Goal: Task Accomplishment & Management: Use online tool/utility

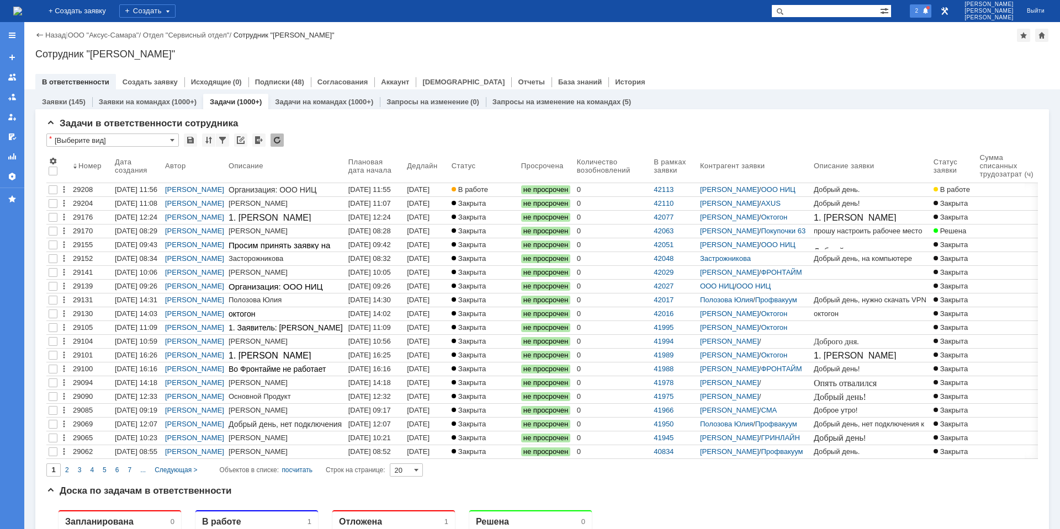
click at [922, 9] on span "2" at bounding box center [917, 11] width 10 height 8
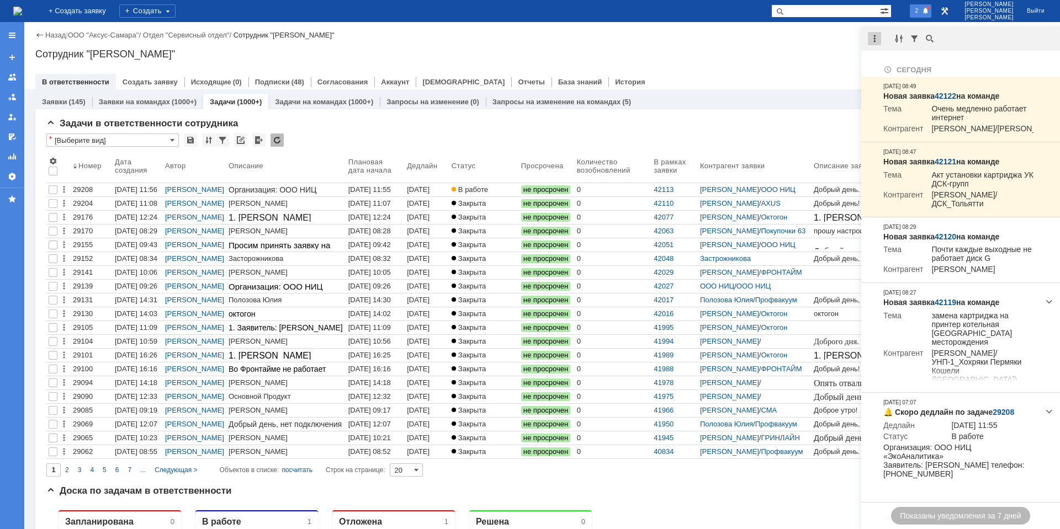
click at [880, 39] on div at bounding box center [874, 38] width 13 height 13
click at [901, 66] on div "Отметить уведомления прочитанными" at bounding box center [951, 66] width 148 height 7
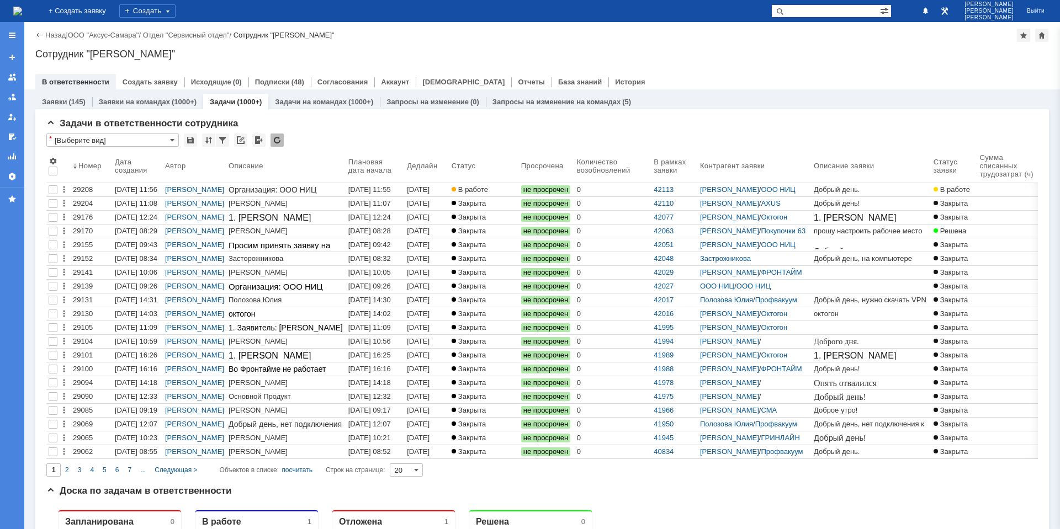
click at [777, 63] on div "Назад | ООО "Аксус-Самара" / Отдел "Сервисный отдел" / Сотрудник "[PERSON_NAME]…" at bounding box center [542, 55] width 1036 height 67
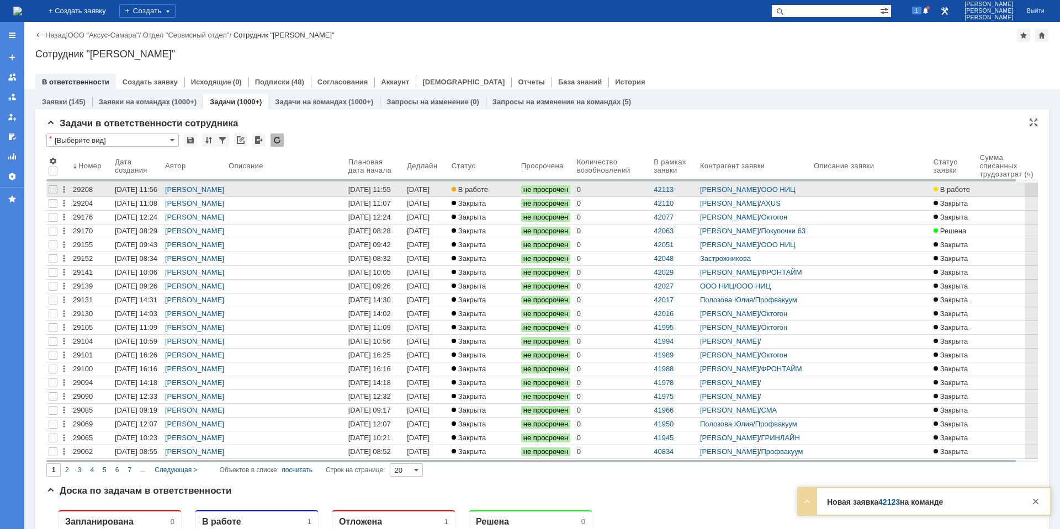
click at [370, 192] on div "[DATE] 11:55" at bounding box center [369, 190] width 43 height 8
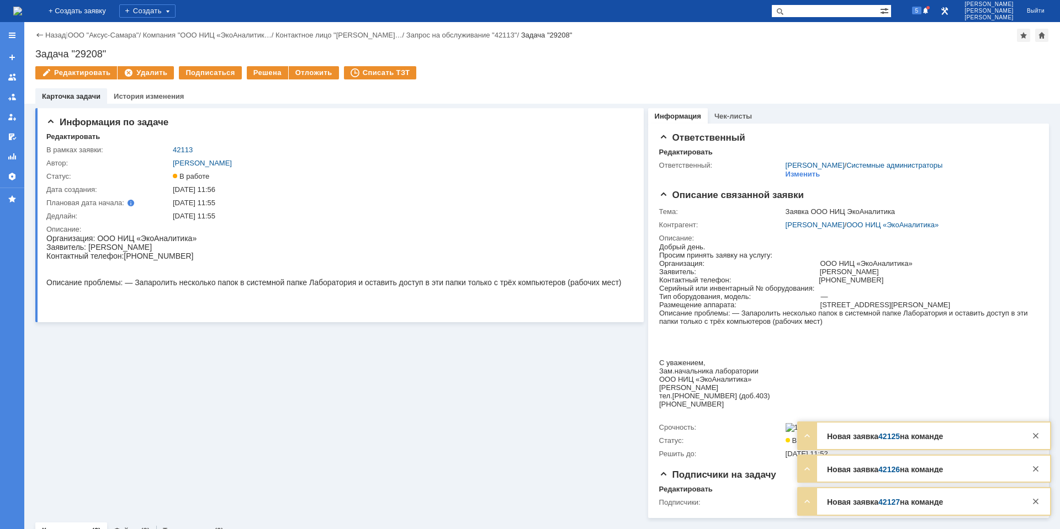
click at [893, 506] on div "Новая заявка 42127 на команде Тема ООО "ДЕЛЬТА" Контрагент Артем ( разработчик)…" at bounding box center [924, 502] width 252 height 27
click at [892, 504] on link "42127" at bounding box center [889, 502] width 22 height 9
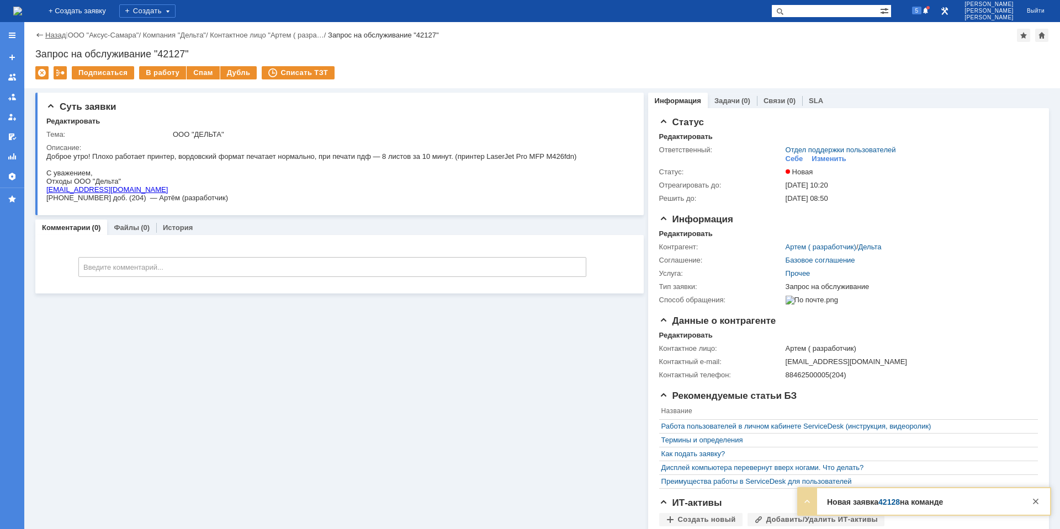
click at [51, 35] on link "Назад" at bounding box center [55, 35] width 20 height 8
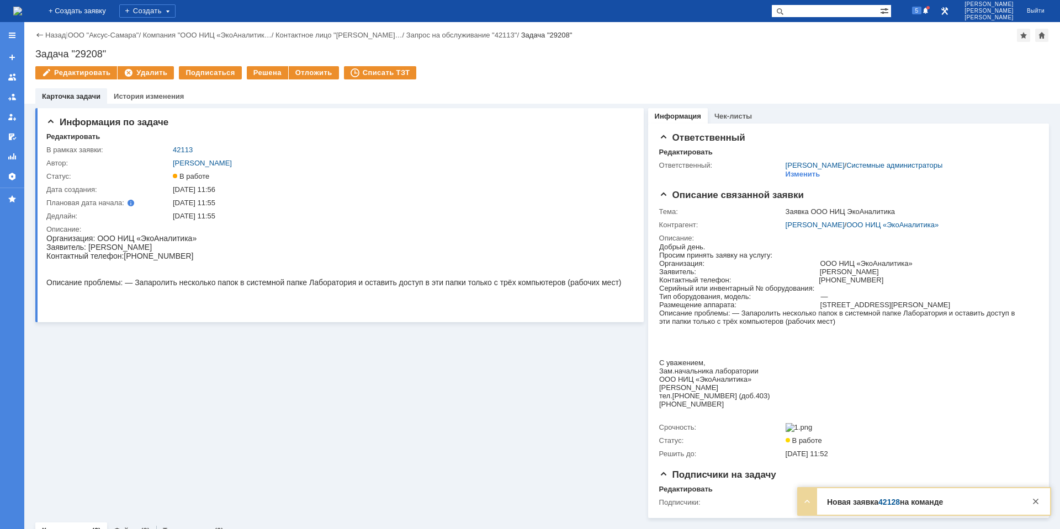
click at [22, 12] on img at bounding box center [17, 11] width 9 height 9
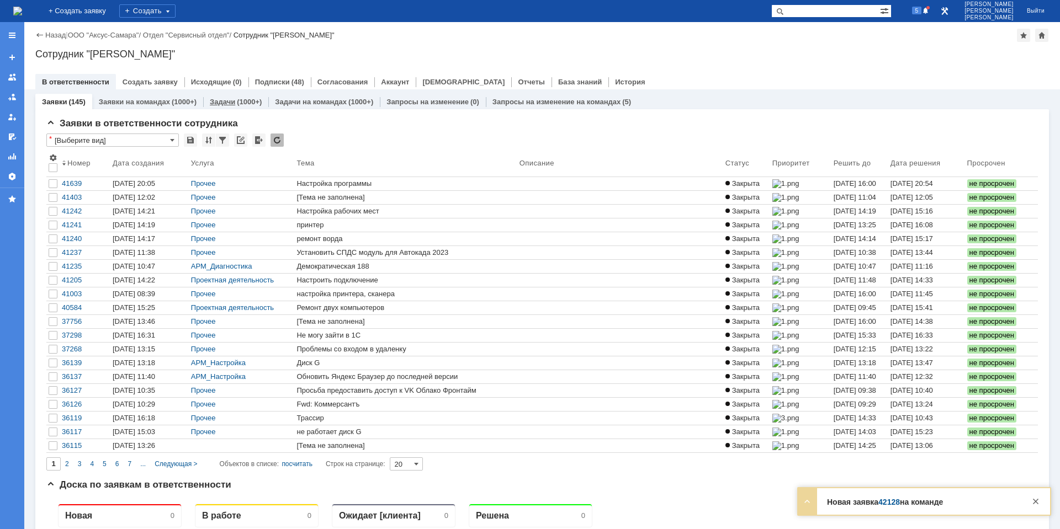
click at [237, 104] on div "(1000+)" at bounding box center [249, 102] width 25 height 8
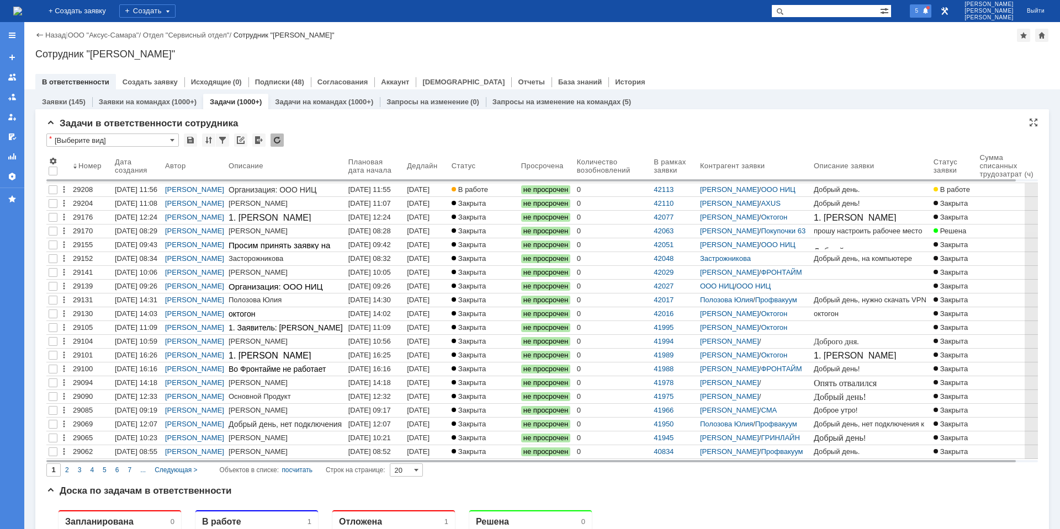
click at [931, 15] on div "5" at bounding box center [921, 10] width 22 height 13
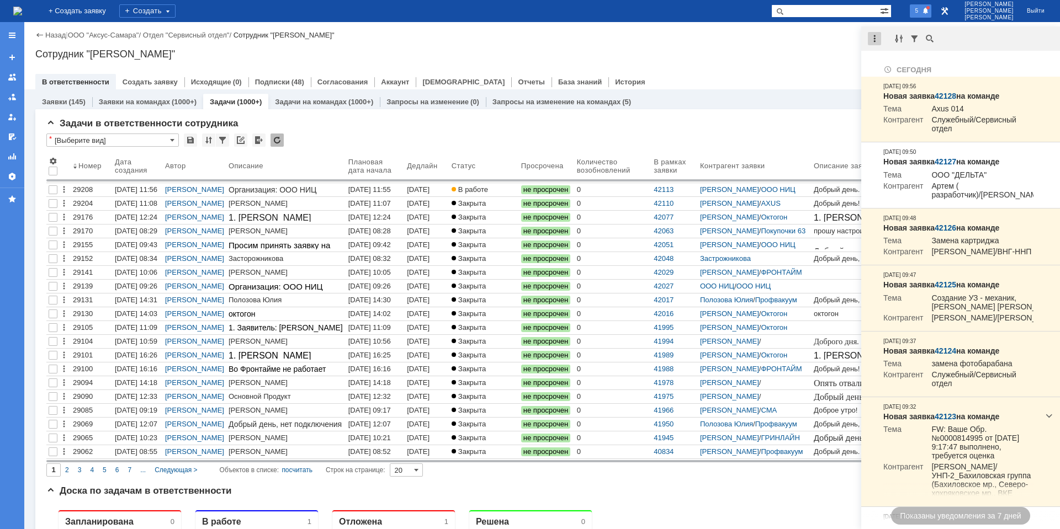
click at [878, 41] on div at bounding box center [874, 38] width 13 height 13
click at [894, 59] on div "Отметить уведомления прочитанными" at bounding box center [950, 67] width 161 height 16
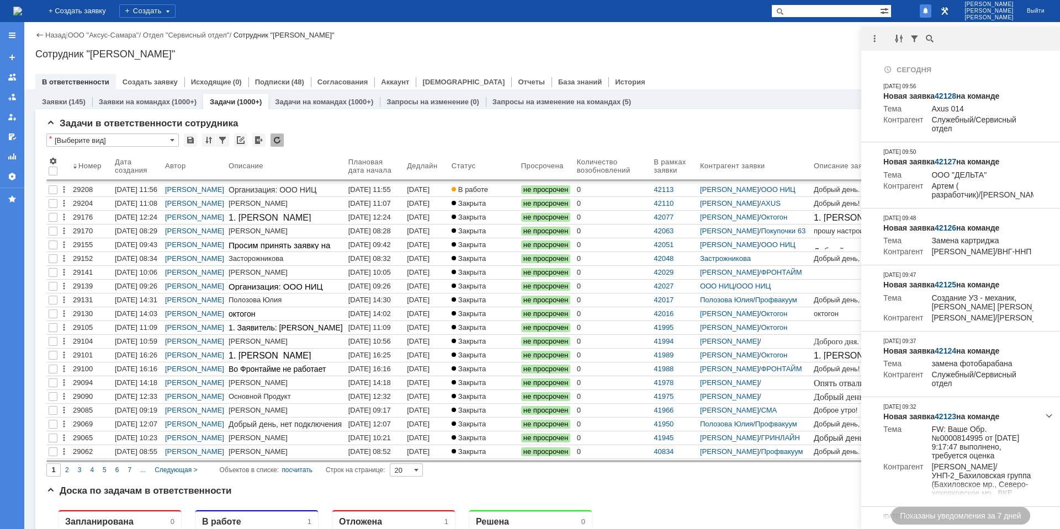
click at [809, 59] on div "Сотрудник "[PERSON_NAME]"" at bounding box center [542, 54] width 1014 height 11
